Goal: Transaction & Acquisition: Purchase product/service

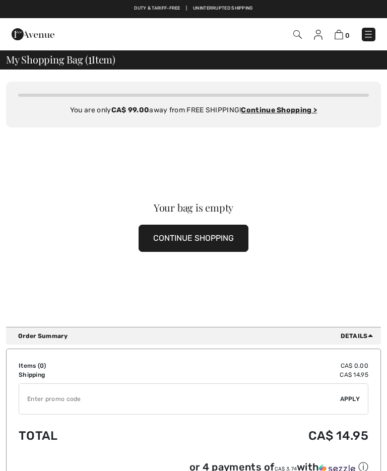
click at [226, 241] on button "CONTINUE SHOPPING" at bounding box center [194, 238] width 110 height 27
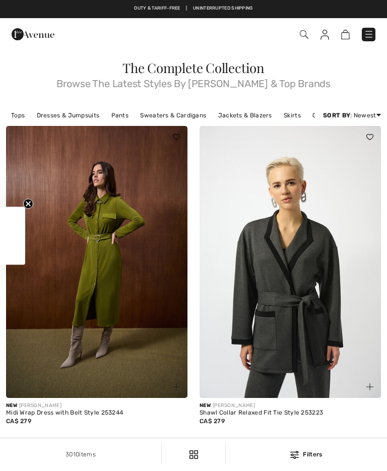
scroll to position [243, 0]
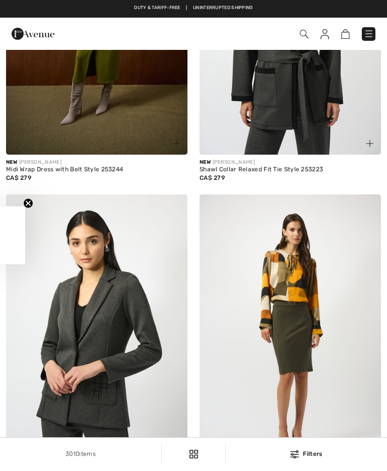
checkbox input "true"
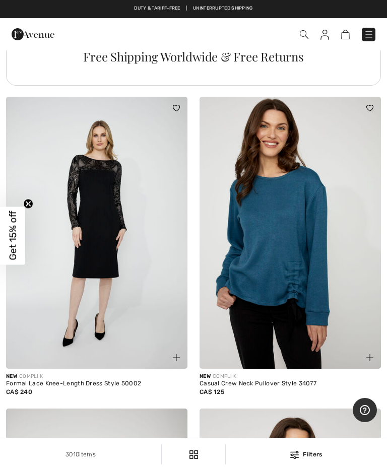
scroll to position [2024, 0]
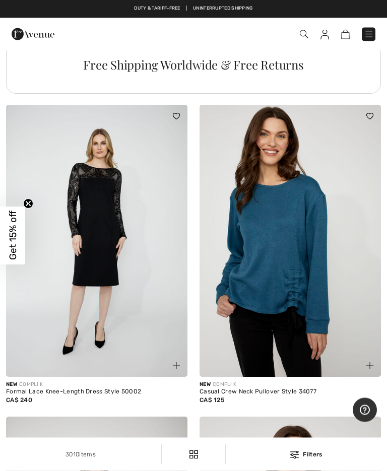
click at [303, 36] on img at bounding box center [304, 34] width 9 height 9
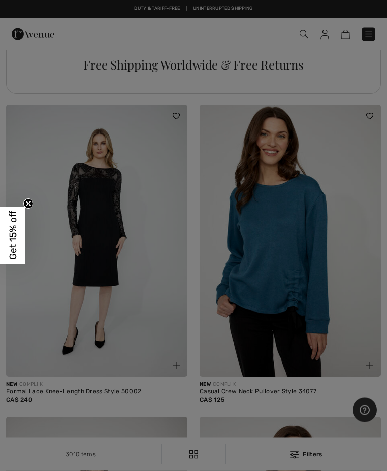
scroll to position [2024, 0]
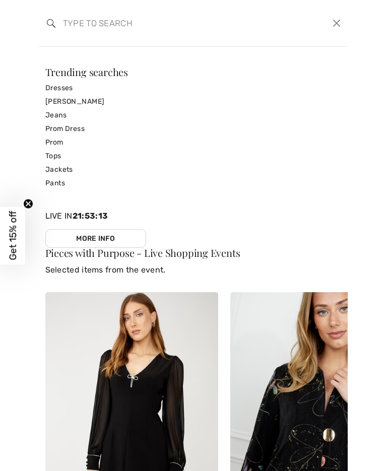
click at [96, 101] on link "[PERSON_NAME]" at bounding box center [193, 102] width 297 height 14
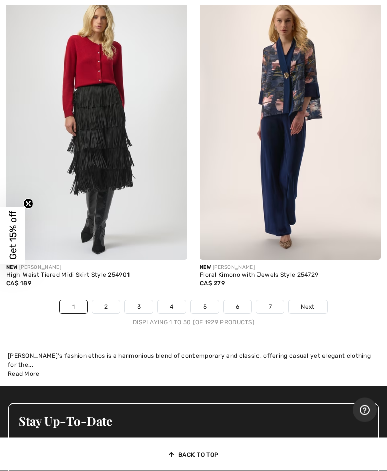
scroll to position [8415, 0]
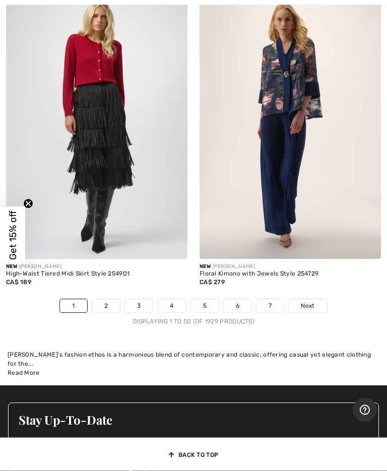
click at [114, 300] on link "2" at bounding box center [106, 306] width 28 height 13
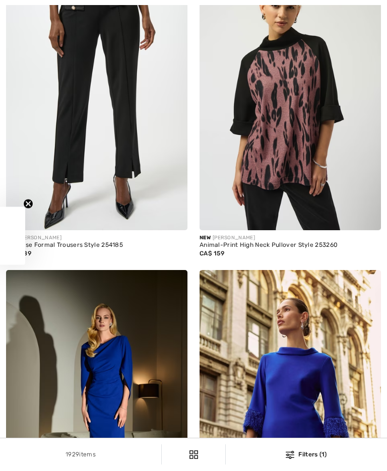
checkbox input "true"
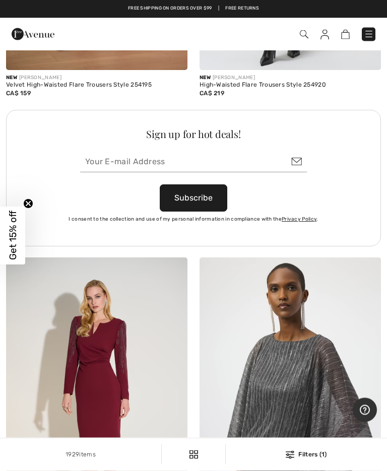
scroll to position [8179, 0]
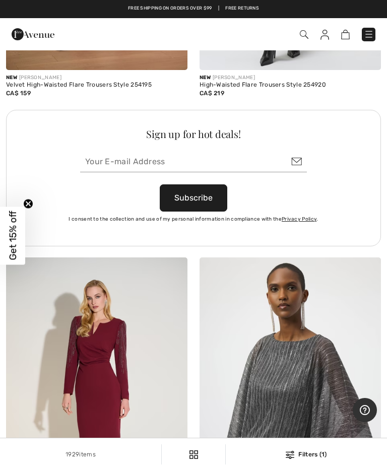
click at [305, 36] on img at bounding box center [304, 34] width 9 height 9
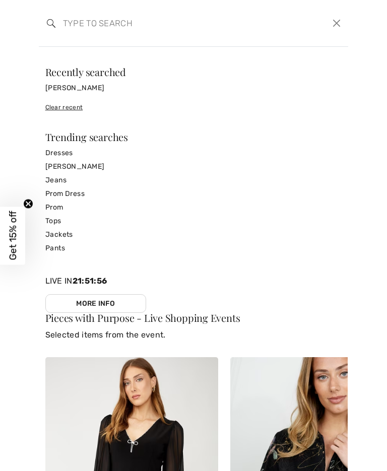
click at [108, 29] on input "search" at bounding box center [161, 23] width 212 height 30
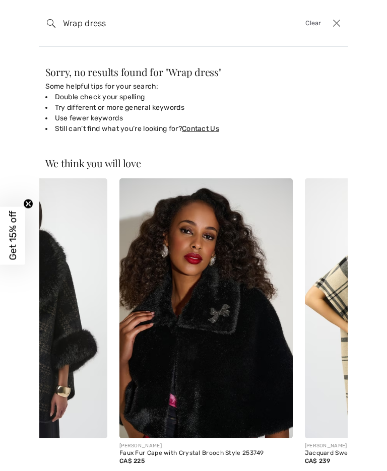
scroll to position [8306, 0]
type input "Wrap dress"
click at [310, 26] on span "Clear" at bounding box center [313, 24] width 16 height 10
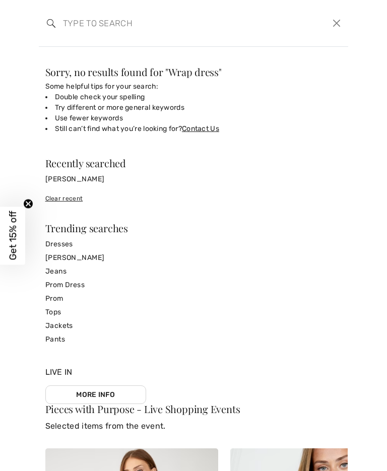
click at [112, 22] on input "search" at bounding box center [161, 23] width 212 height 30
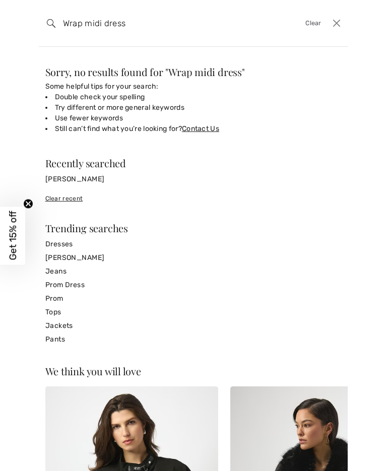
type input "Wrap midi dress"
click at [60, 244] on div "Suggested View More Recently searched Joseph Ribkoff Clear recent Trending sear…" at bounding box center [193, 252] width 297 height 188
click at [64, 245] on div "Suggested View More Recently searched Joseph Ribkoff Clear recent Trending sear…" at bounding box center [193, 252] width 297 height 188
click at [66, 248] on div "Suggested View More Recently searched Joseph Ribkoff Clear recent Trending sear…" at bounding box center [193, 252] width 297 height 188
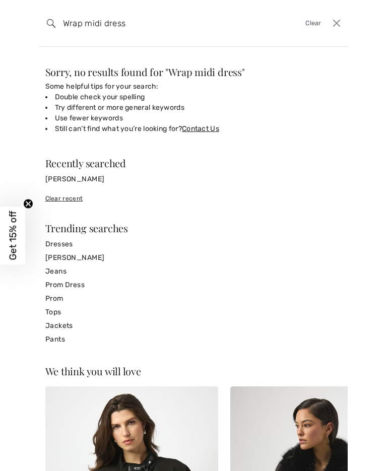
click at [32, 207] on icon "Close teaser" at bounding box center [28, 204] width 10 height 10
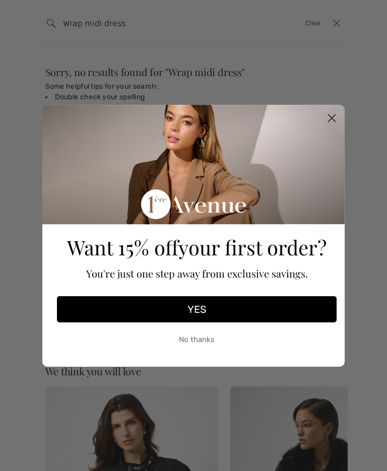
click at [328, 120] on circle "Close dialog" at bounding box center [331, 117] width 17 height 17
click at [213, 345] on button "No thanks" at bounding box center [197, 340] width 280 height 25
click at [210, 345] on button "No thanks" at bounding box center [197, 340] width 280 height 25
click at [201, 341] on button "No thanks" at bounding box center [197, 340] width 280 height 25
click at [203, 346] on button "No thanks" at bounding box center [197, 340] width 280 height 25
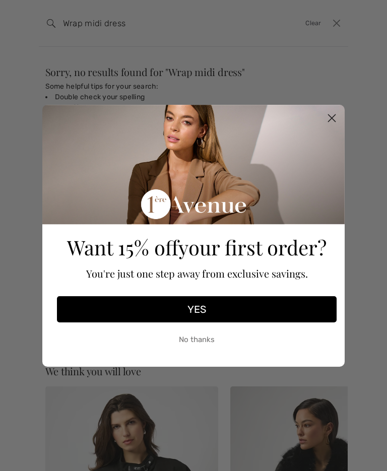
scroll to position [8449, 0]
click at [201, 350] on button "No thanks" at bounding box center [197, 340] width 280 height 25
click at [206, 352] on button "No thanks" at bounding box center [197, 340] width 280 height 25
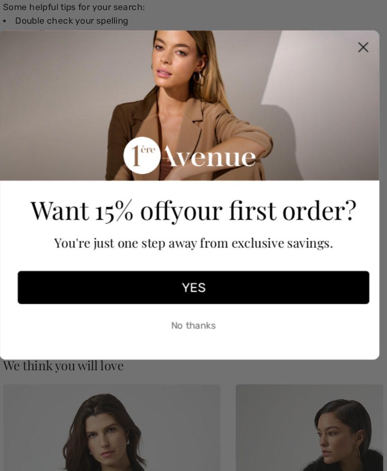
click at [159, 328] on button "No thanks" at bounding box center [197, 340] width 280 height 25
click at [323, 109] on circle "Close dialog" at bounding box center [331, 117] width 17 height 17
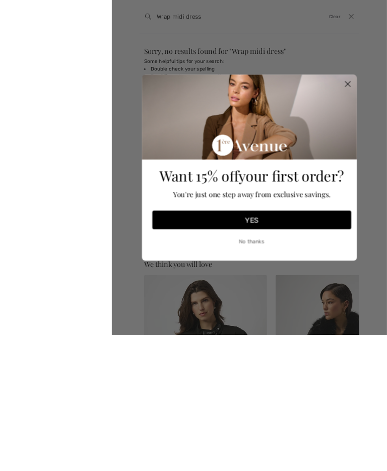
scroll to position [8038, 0]
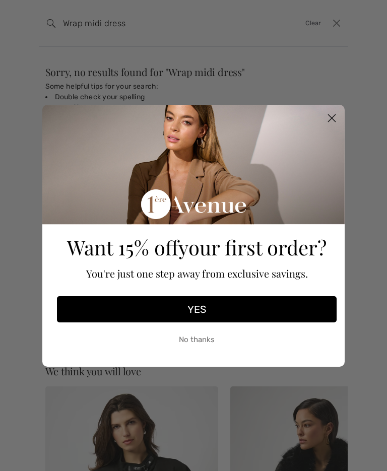
click at [332, 121] on circle "Close dialog" at bounding box center [331, 117] width 17 height 17
